Goal: Share content: Distribute website content to other platforms or users

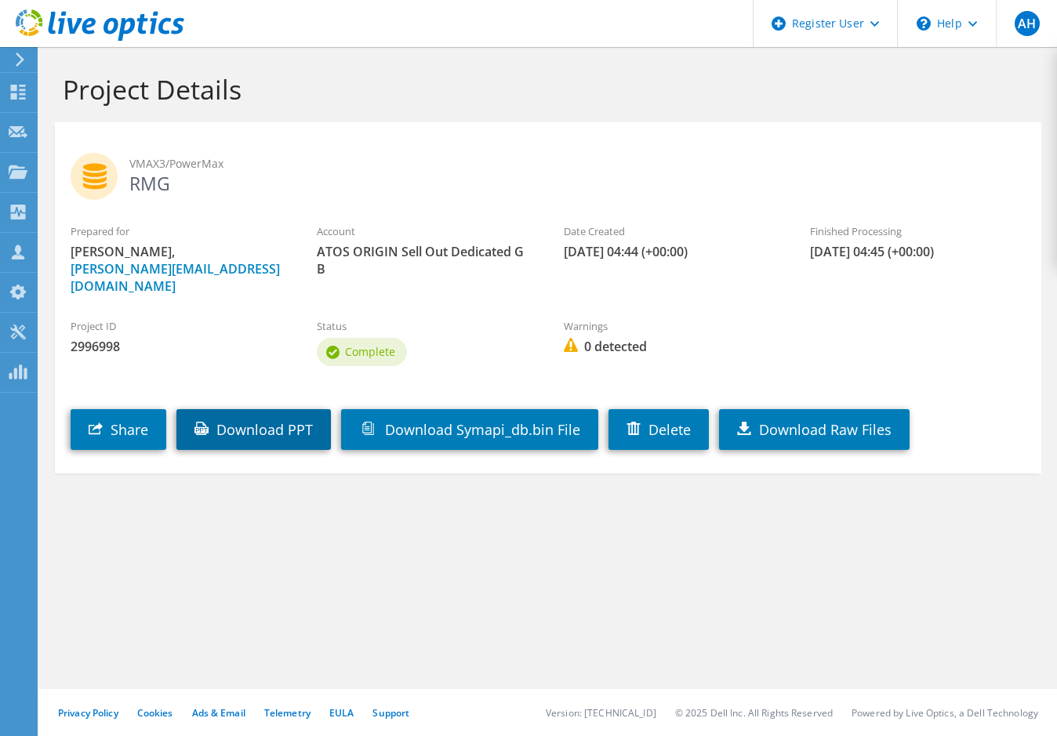
click at [262, 418] on link "Download PPT" at bounding box center [253, 429] width 155 height 41
click at [952, 159] on span "VMAX3/PowerMax" at bounding box center [577, 163] width 896 height 17
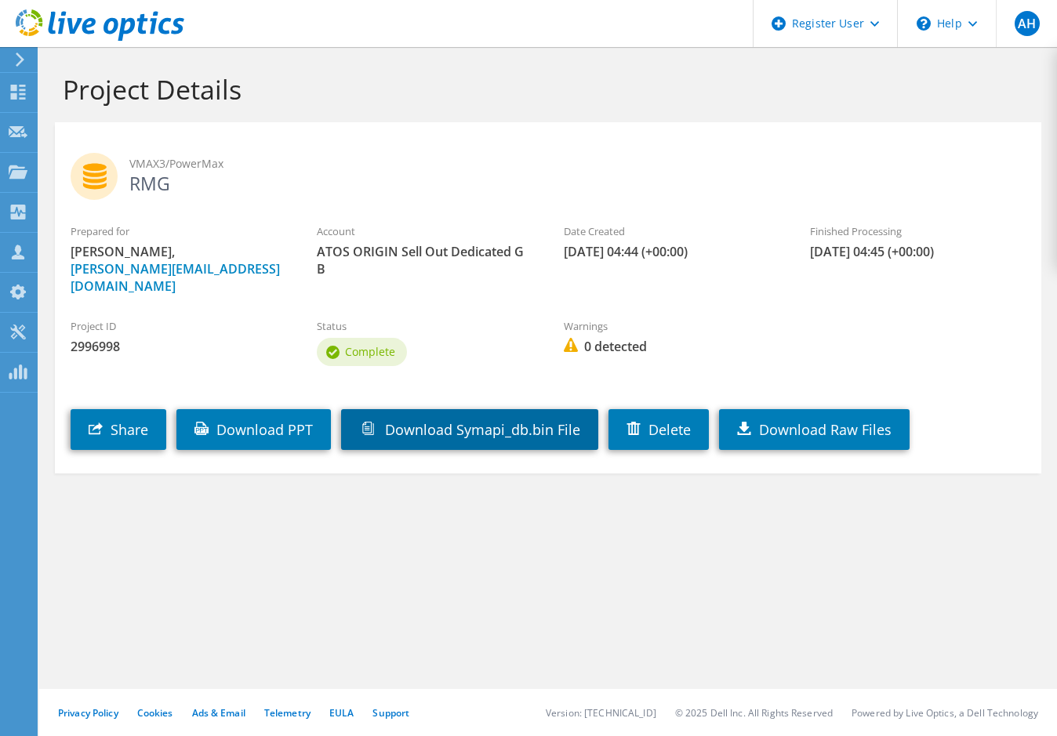
click at [466, 414] on link "Download Symapi_db.bin File" at bounding box center [469, 429] width 257 height 41
click at [491, 409] on link "Download Symapi_db.bin File" at bounding box center [469, 429] width 257 height 41
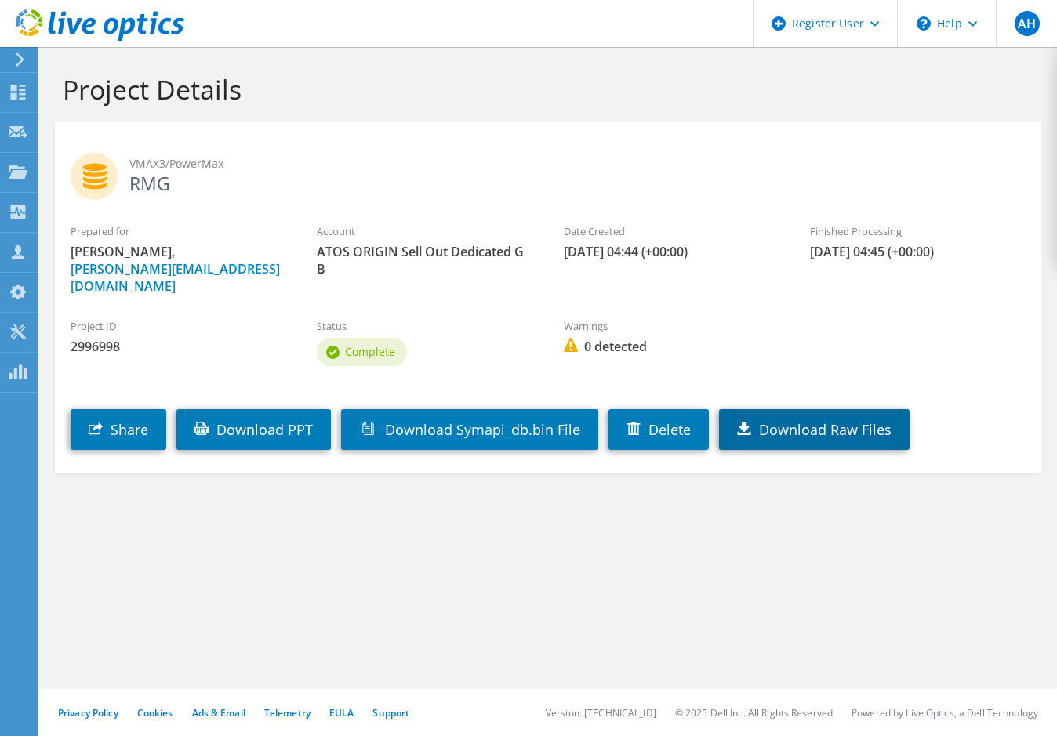
click at [820, 414] on link "Download Raw Files" at bounding box center [814, 429] width 191 height 41
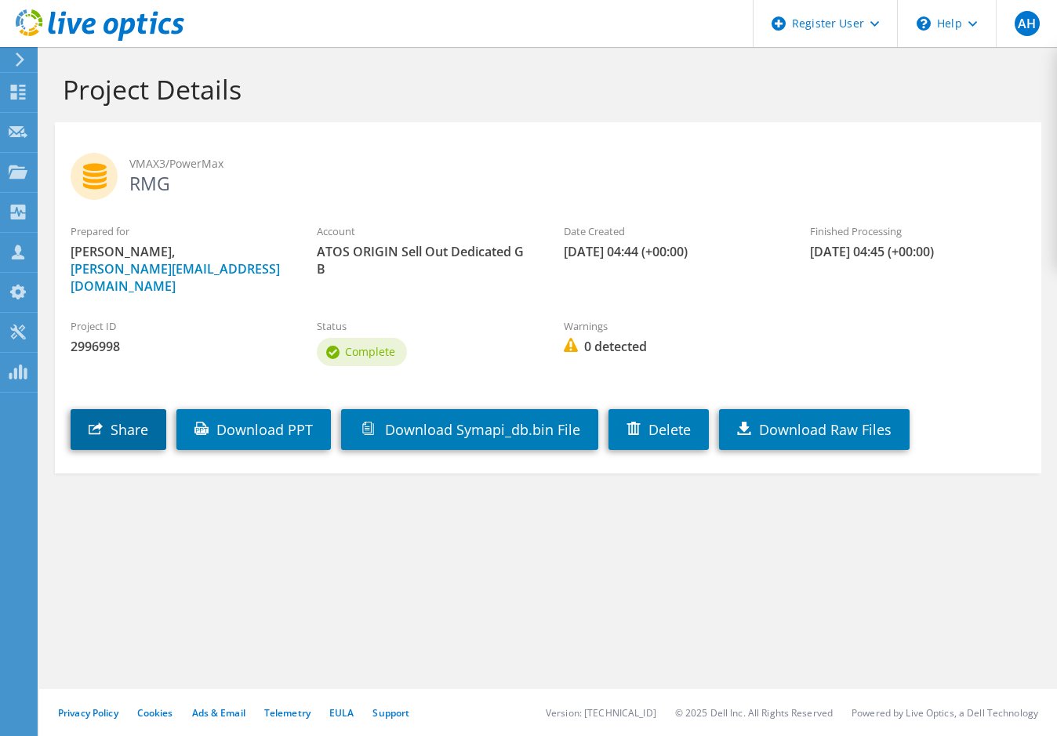
click at [134, 416] on link "Share" at bounding box center [119, 429] width 96 height 41
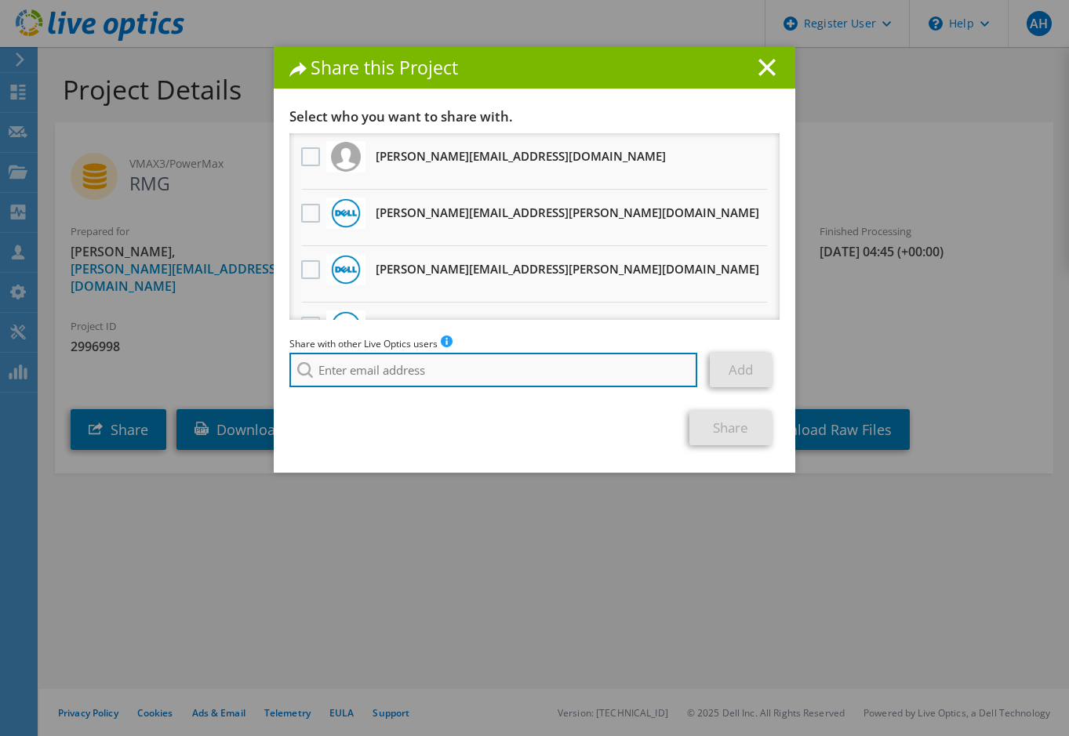
click at [318, 369] on input "search" at bounding box center [493, 370] width 408 height 35
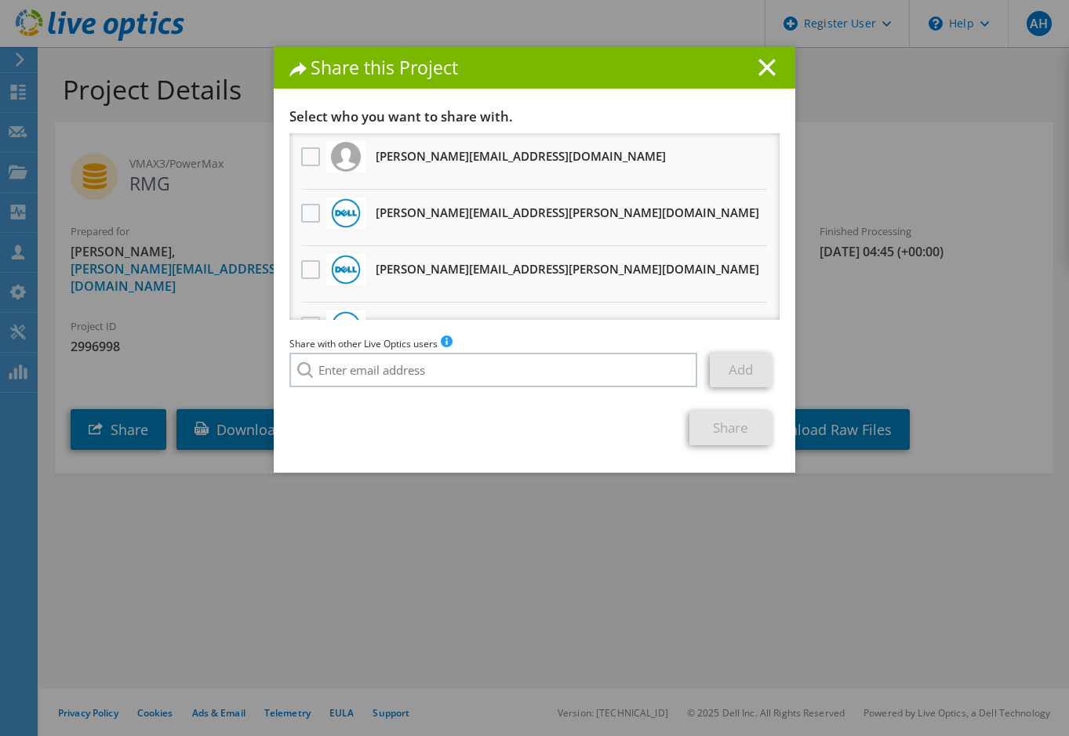
click at [402, 209] on h3 "[PERSON_NAME][EMAIL_ADDRESS][PERSON_NAME][DOMAIN_NAME] Will receive an anonymou…" at bounding box center [568, 212] width 384 height 25
click at [301, 217] on label at bounding box center [312, 213] width 23 height 19
click at [0, 0] on input "checkbox" at bounding box center [0, 0] width 0 height 0
click at [714, 420] on link "Share" at bounding box center [730, 428] width 82 height 35
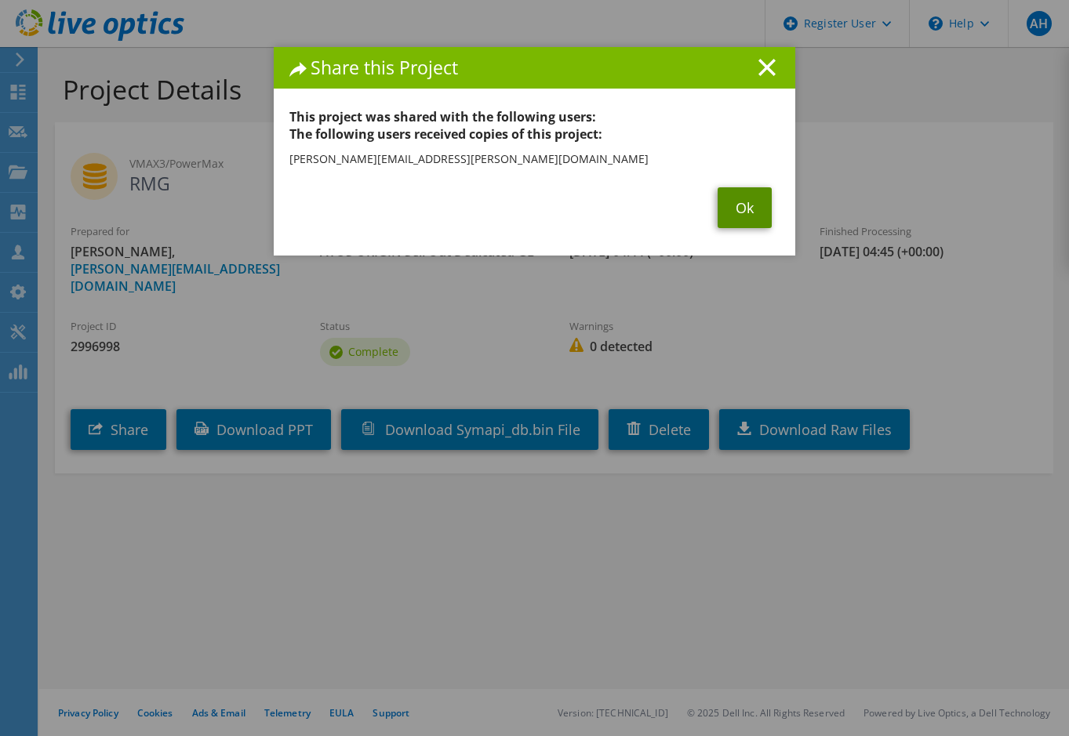
click at [733, 203] on link "Ok" at bounding box center [745, 207] width 54 height 41
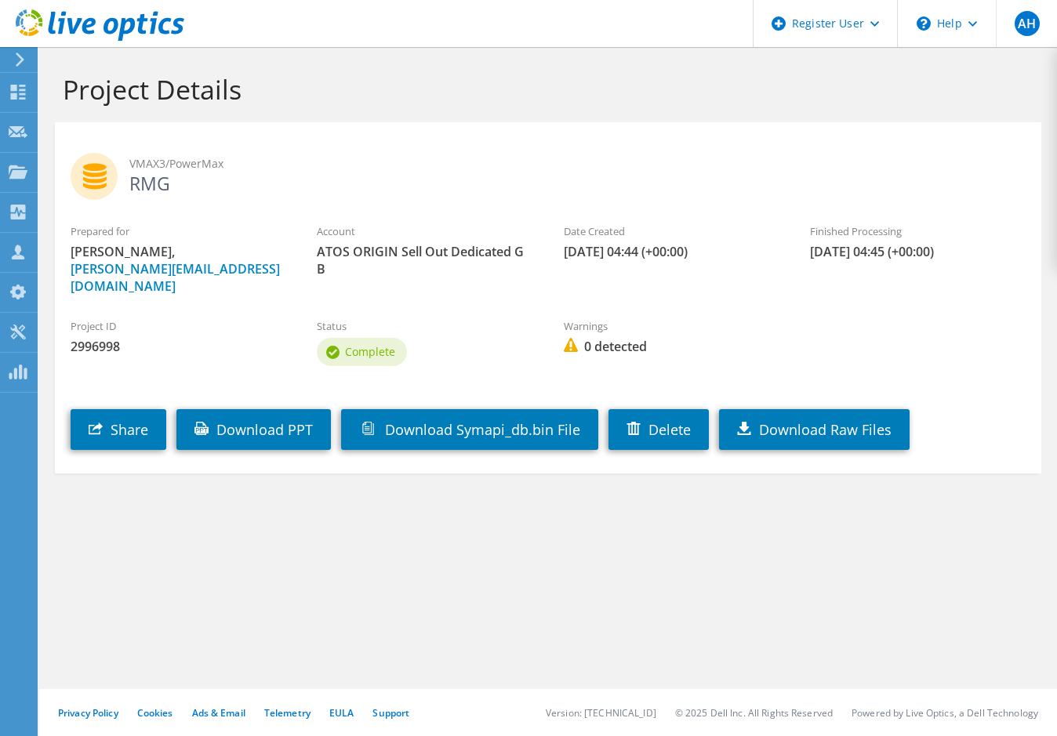
click at [892, 551] on div "Project Details VMAX3/PowerMax RMG Prepared for [PERSON_NAME], [PERSON_NAME][EM…" at bounding box center [548, 391] width 1018 height 689
click at [841, 410] on link "Download Raw Files" at bounding box center [814, 429] width 191 height 41
click at [393, 409] on link "Download Symapi_db.bin File" at bounding box center [469, 429] width 257 height 41
click at [256, 409] on link "Download PPT" at bounding box center [253, 429] width 155 height 41
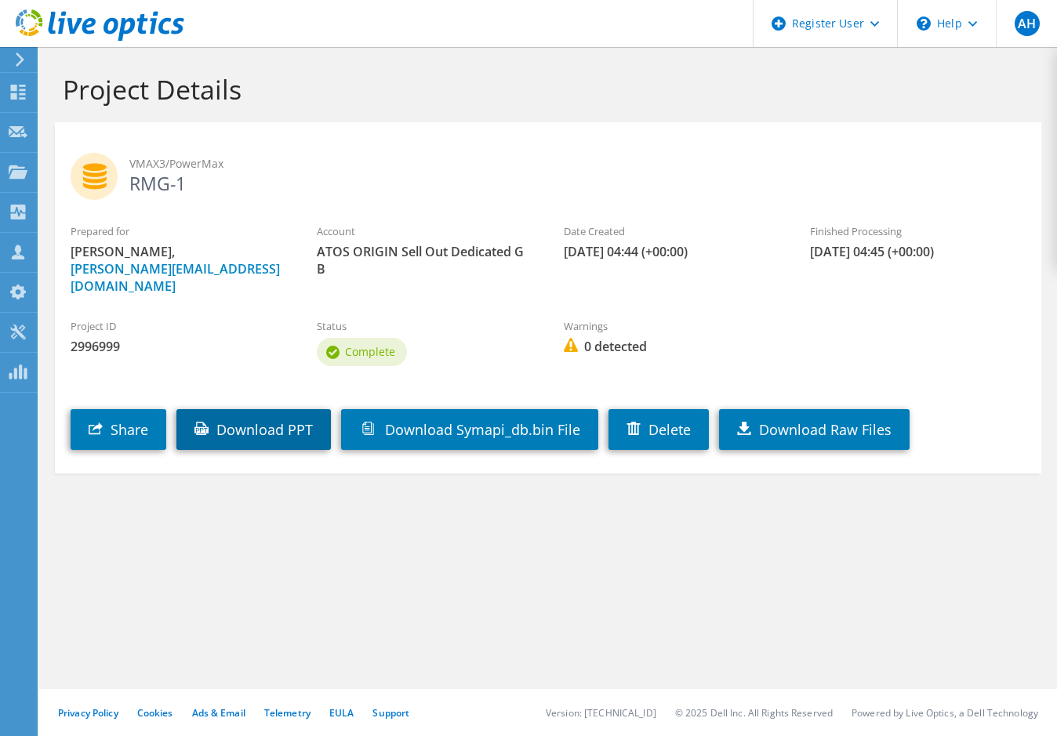
click at [256, 409] on link "Download PPT" at bounding box center [253, 429] width 155 height 41
click at [115, 411] on link "Share" at bounding box center [119, 429] width 96 height 41
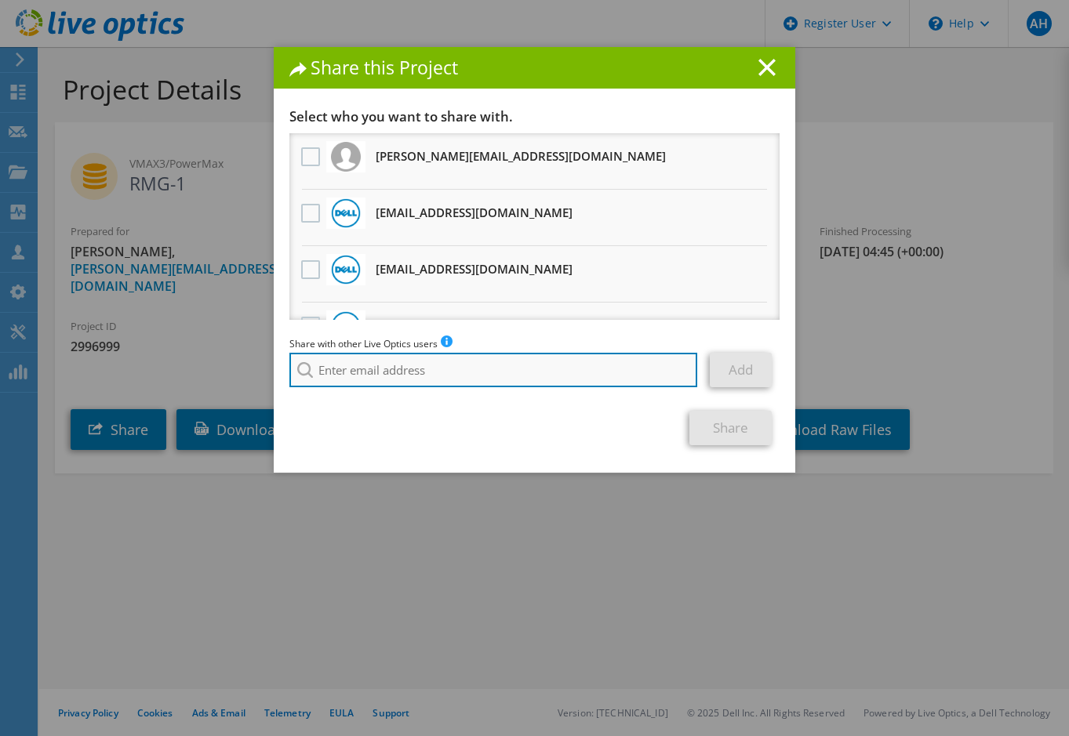
click at [379, 384] on input "search" at bounding box center [493, 370] width 408 height 35
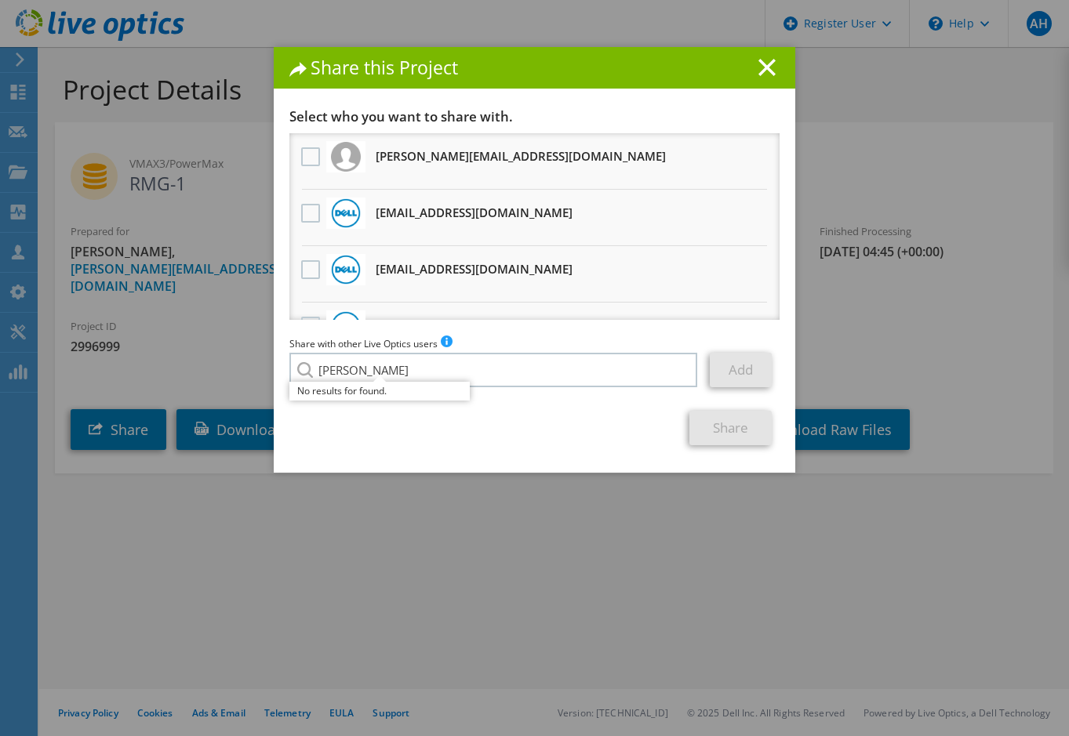
click at [512, 401] on section "Select who you want to share with. pratik.dabhade@atos.net Will receive an anon…" at bounding box center [534, 276] width 490 height 337
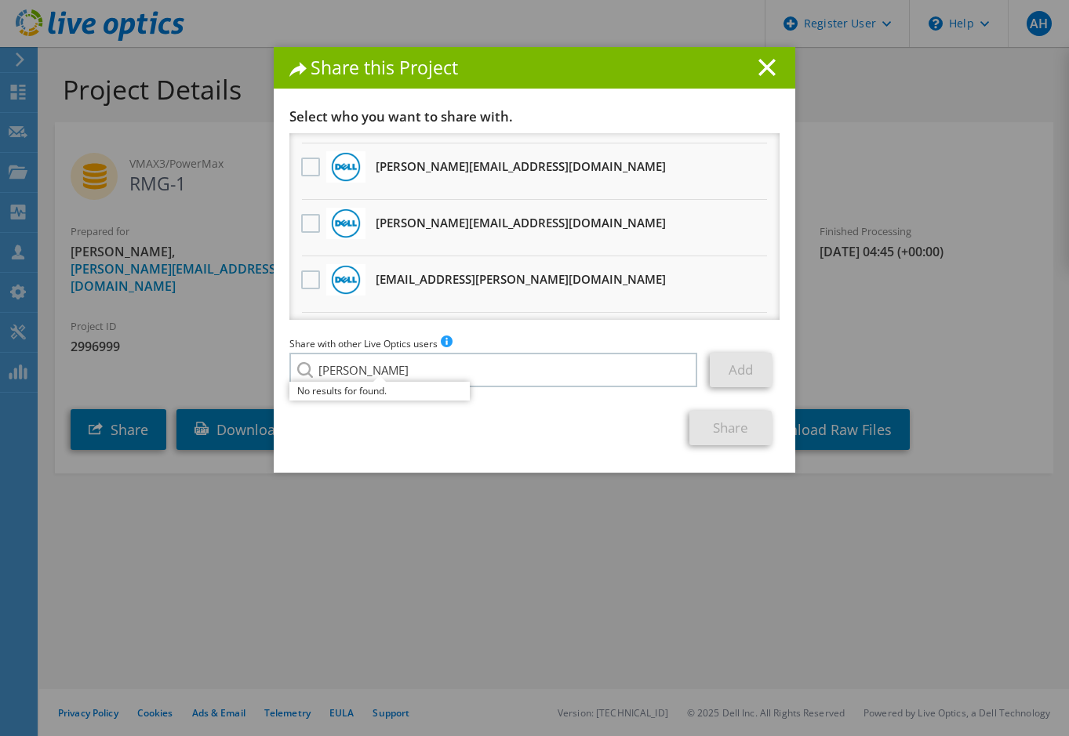
scroll to position [791, 0]
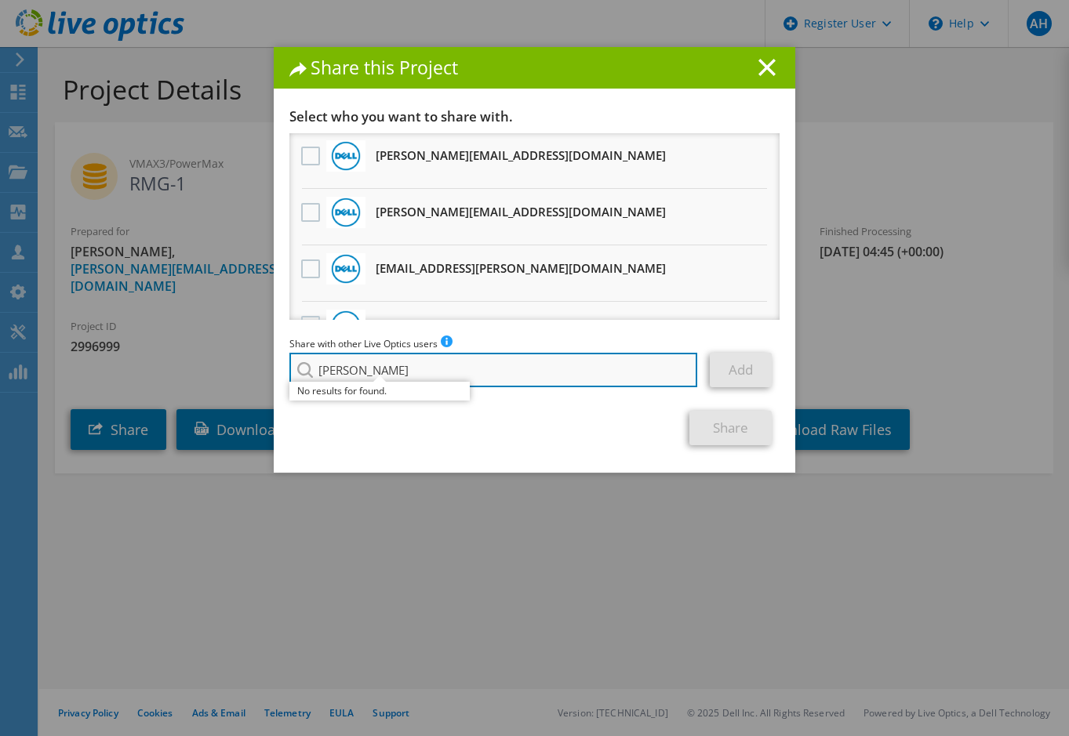
click at [533, 376] on input "clive mcfarland" at bounding box center [493, 370] width 408 height 35
drag, startPoint x: 339, startPoint y: 375, endPoint x: 373, endPoint y: 359, distance: 37.2
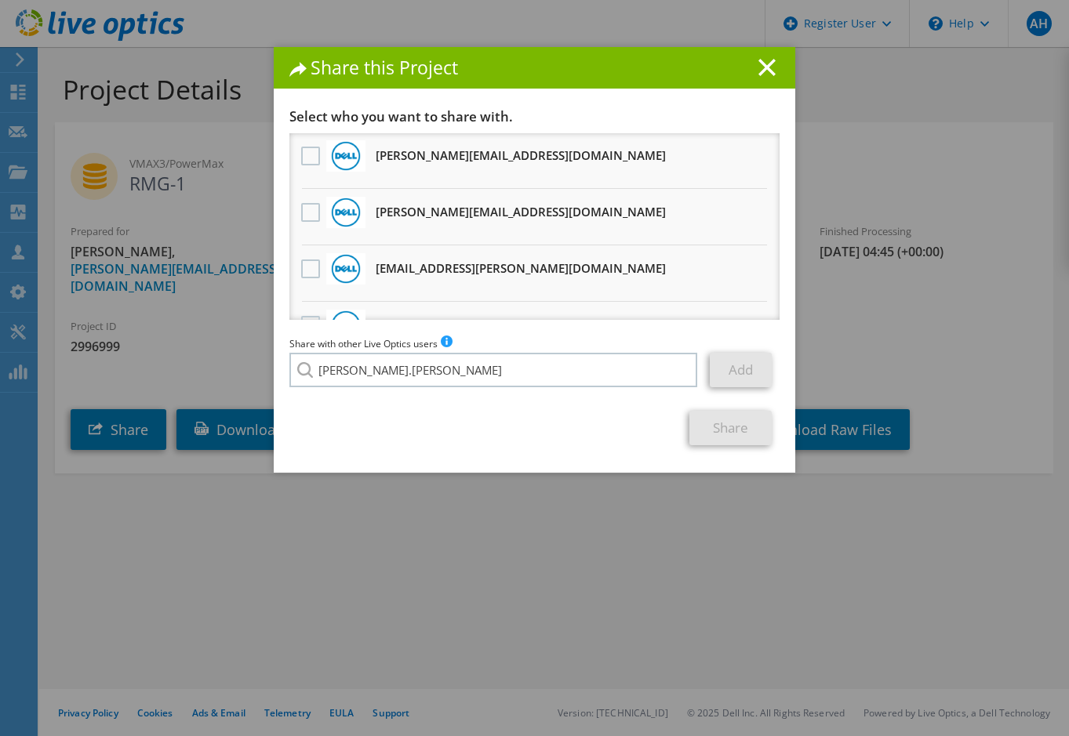
click at [364, 391] on li "[PERSON_NAME][EMAIL_ADDRESS][PERSON_NAME][DOMAIN_NAME]" at bounding box center [448, 381] width 319 height 19
type input "[PERSON_NAME][EMAIL_ADDRESS][PERSON_NAME][DOMAIN_NAME]"
click at [734, 369] on link "Add" at bounding box center [741, 370] width 62 height 35
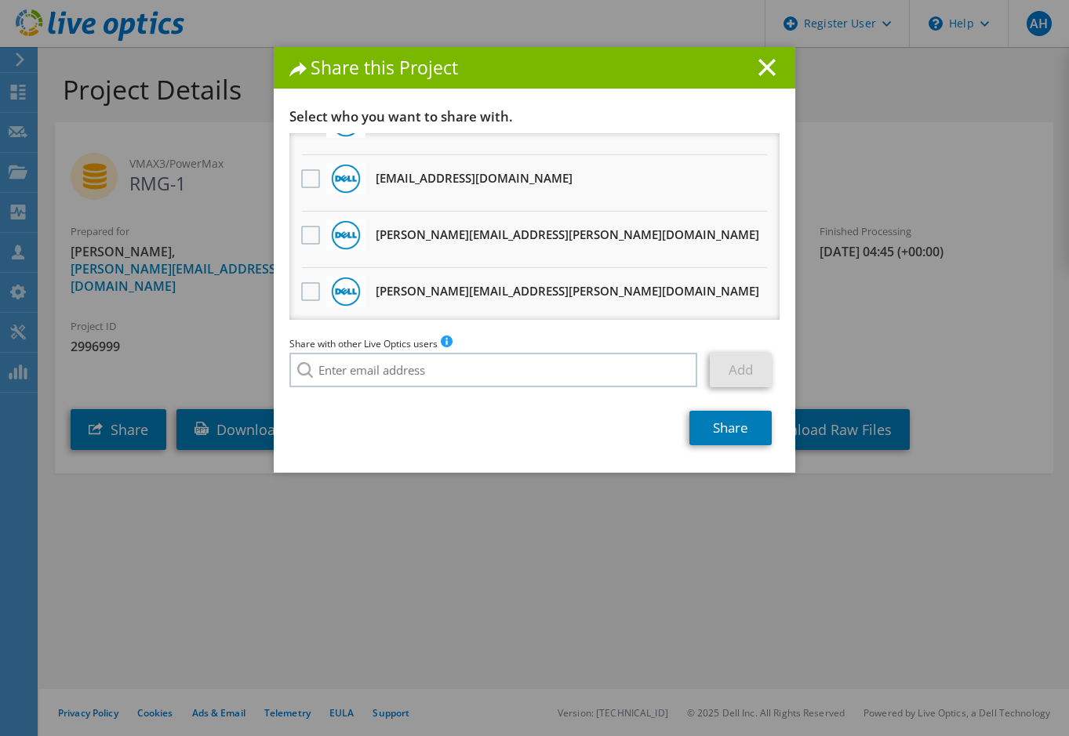
scroll to position [0, 0]
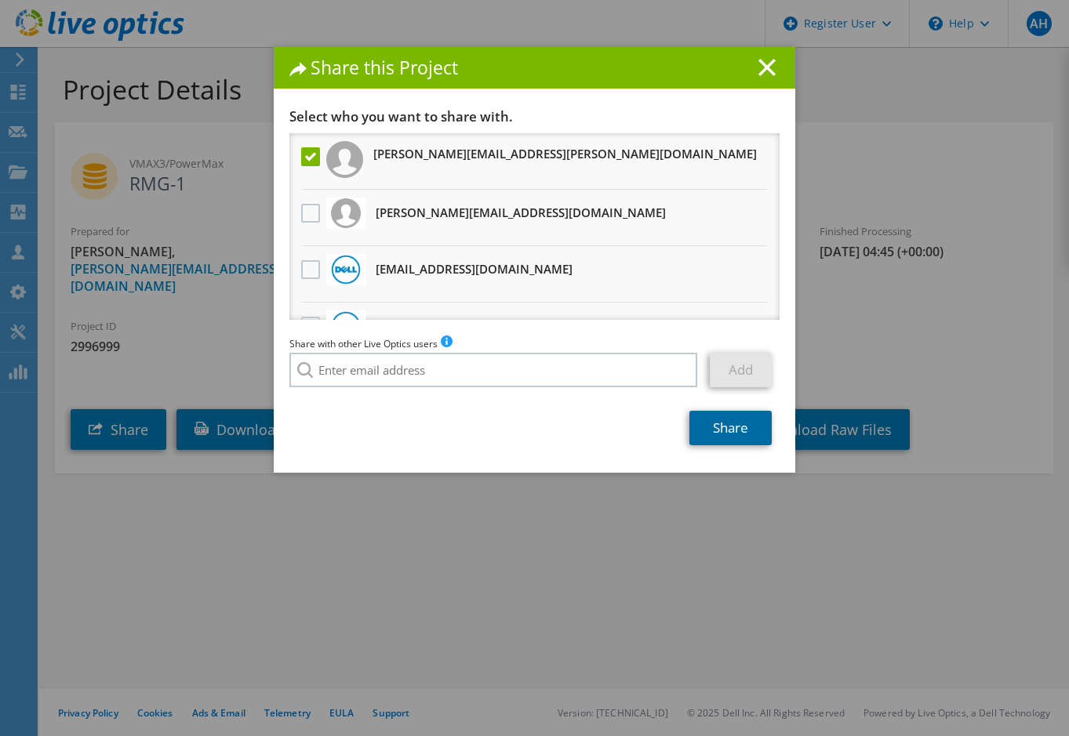
click at [736, 428] on link "Share" at bounding box center [730, 428] width 82 height 35
